Goal: Task Accomplishment & Management: Understand process/instructions

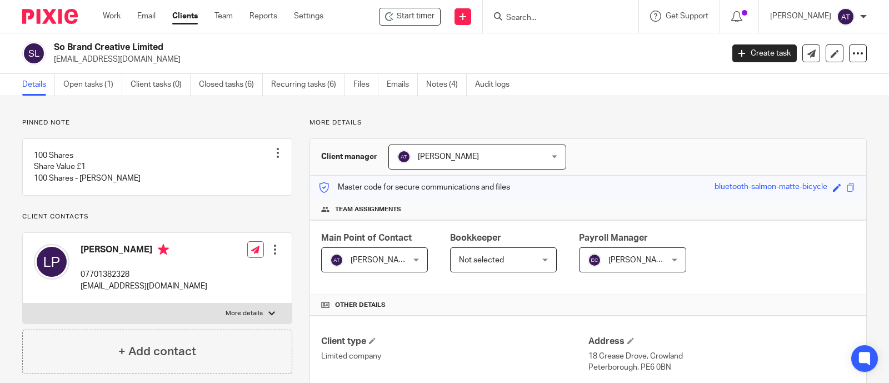
scroll to position [186, 0]
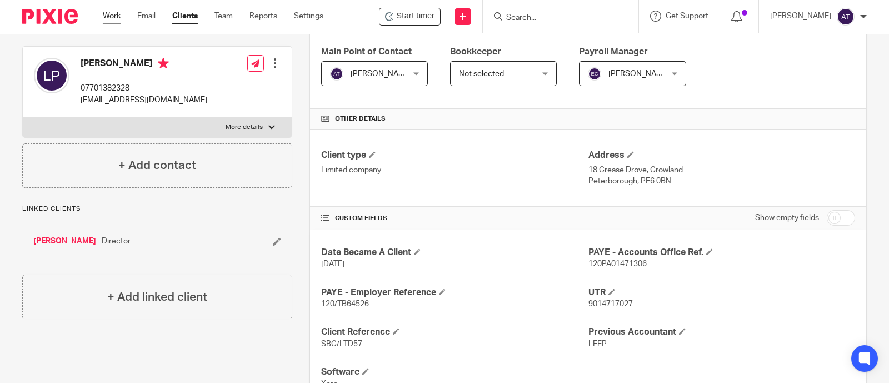
click at [117, 21] on link "Work" at bounding box center [112, 16] width 18 height 11
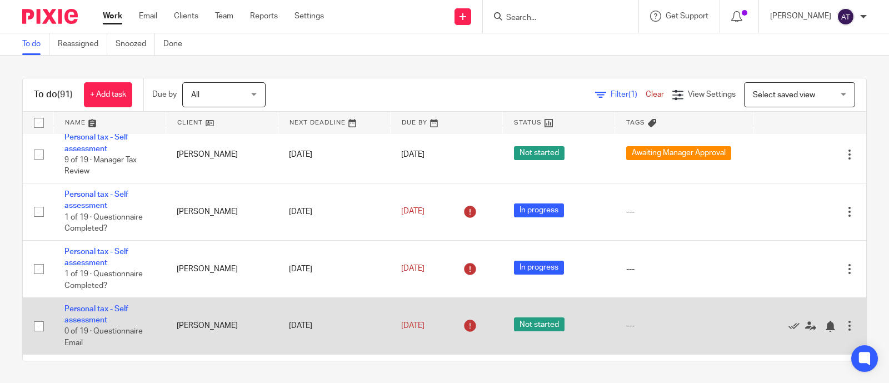
scroll to position [1875, 0]
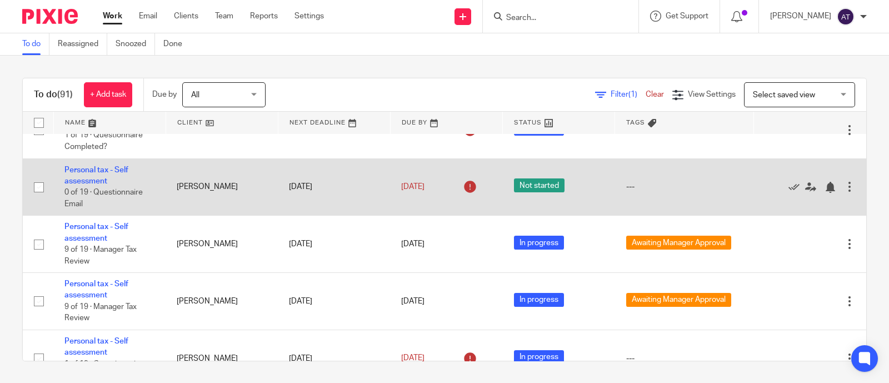
click at [89, 216] on td "Personal tax - Self assessment 0 of 19 · Questionnaire Email" at bounding box center [109, 186] width 112 height 57
click at [91, 185] on link "Personal tax - Self assessment" at bounding box center [96, 175] width 64 height 19
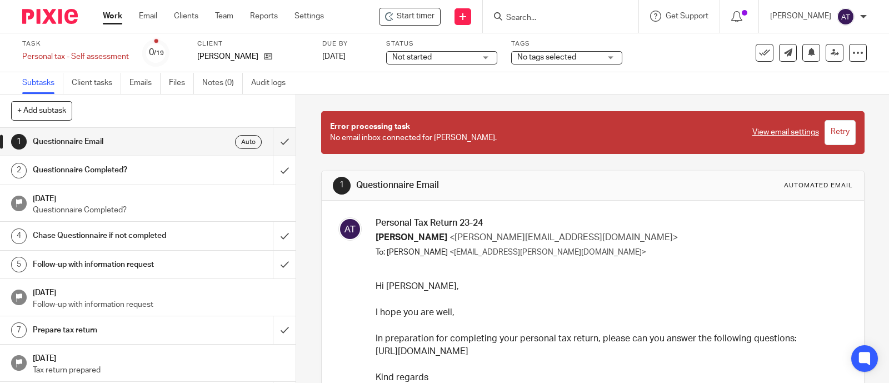
scroll to position [69, 0]
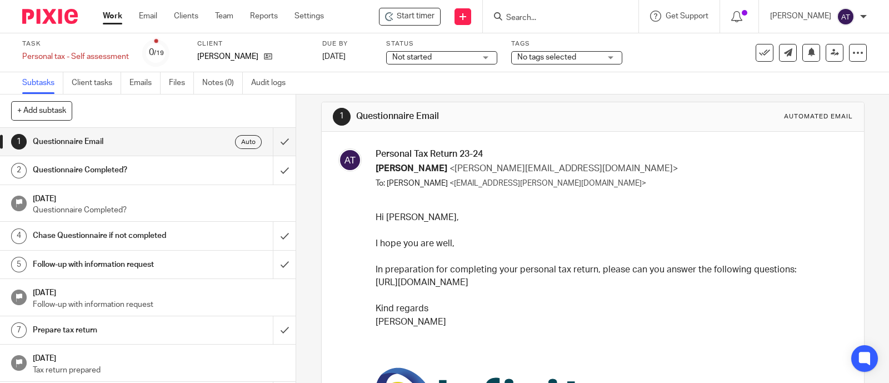
click at [153, 178] on h1 "Questionnaire Completed?" at bounding box center [109, 170] width 153 height 17
click at [87, 168] on h1 "Questionnaire Completed?" at bounding box center [109, 170] width 153 height 17
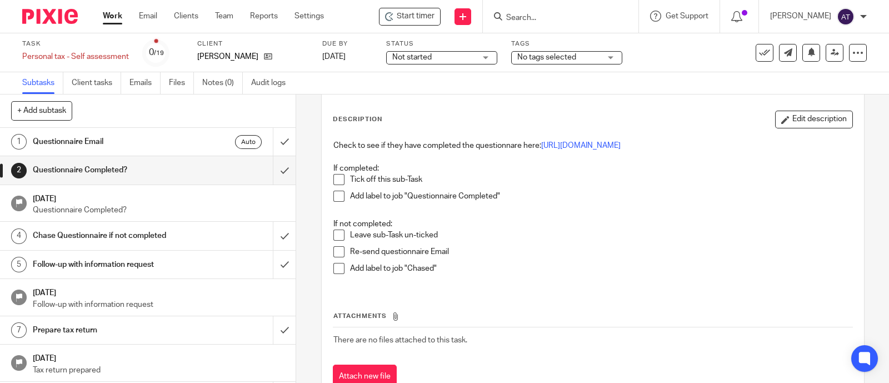
scroll to position [69, 0]
